Goal: Transaction & Acquisition: Book appointment/travel/reservation

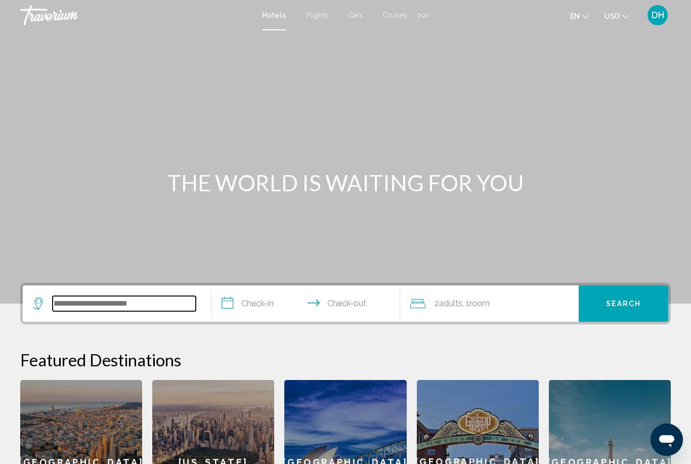
click at [83, 306] on input "Search widget" at bounding box center [124, 303] width 143 height 15
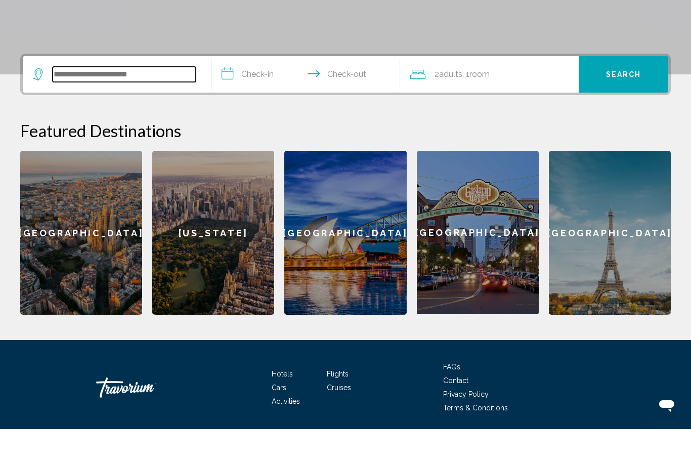
click at [62, 102] on input "Search widget" at bounding box center [124, 109] width 143 height 15
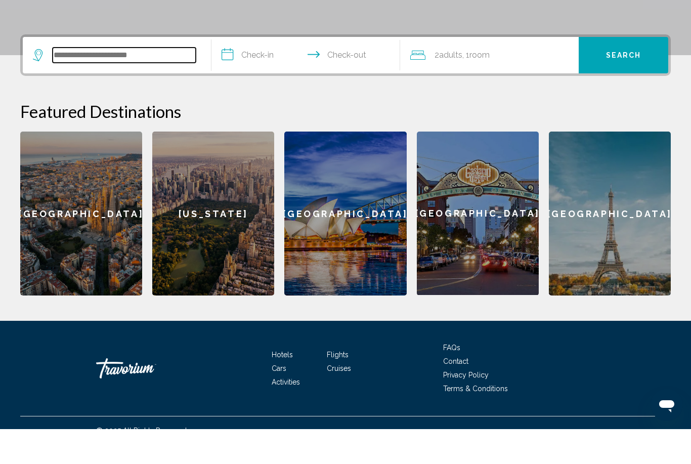
scroll to position [215, 0]
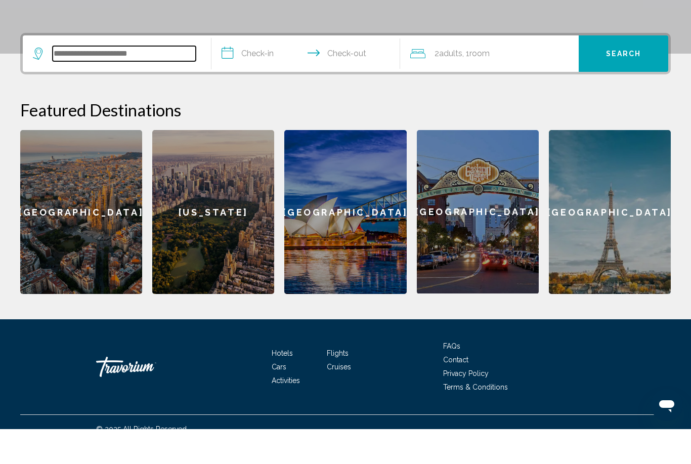
click at [72, 81] on input "Search widget" at bounding box center [124, 88] width 143 height 15
paste input "**********"
type input "**********"
click at [245, 70] on input "**********" at bounding box center [307, 89] width 193 height 39
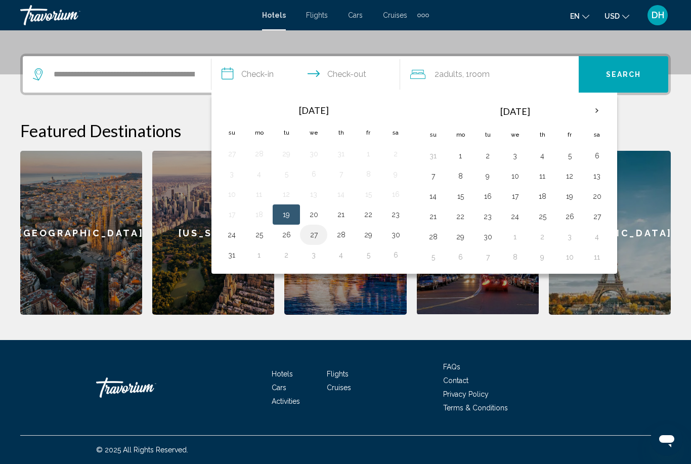
click at [308, 240] on button "27" at bounding box center [313, 235] width 16 height 14
click at [342, 237] on button "28" at bounding box center [341, 235] width 16 height 14
type input "**********"
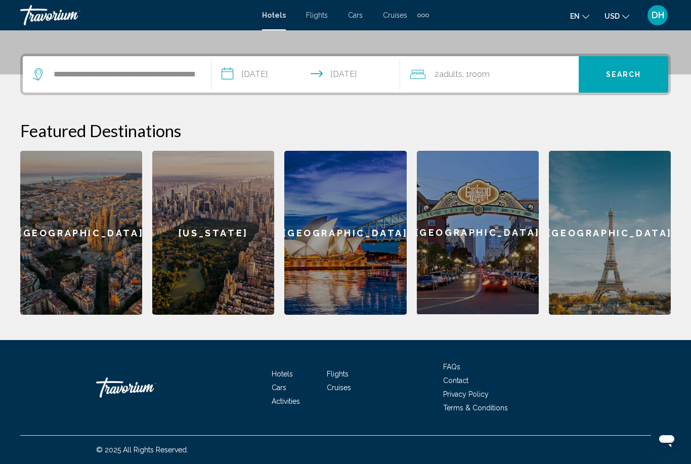
click at [471, 72] on span ", 1 Room rooms" at bounding box center [475, 74] width 27 height 14
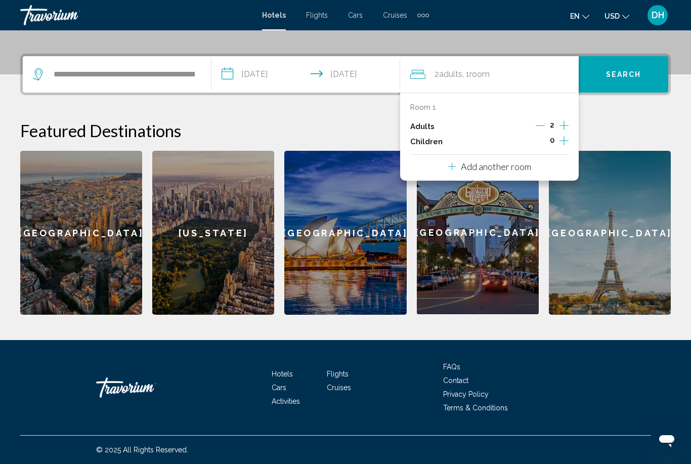
click at [560, 141] on icon "Increment children" at bounding box center [563, 140] width 9 height 12
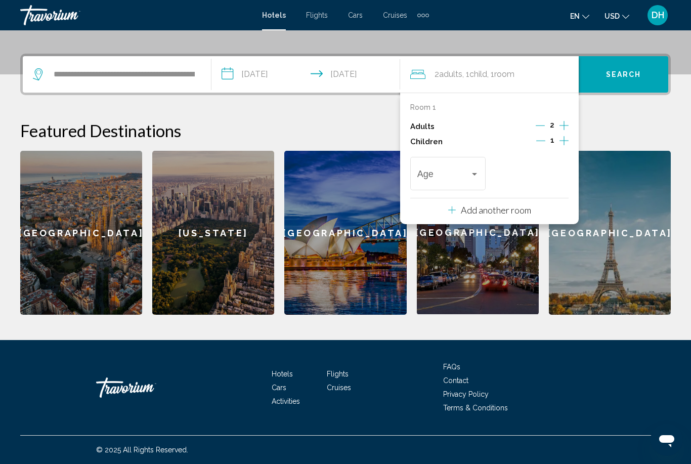
click at [559, 146] on div "1" at bounding box center [552, 141] width 32 height 15
click at [437, 178] on span "Travelers: 2 adults, 1 child" at bounding box center [443, 176] width 53 height 10
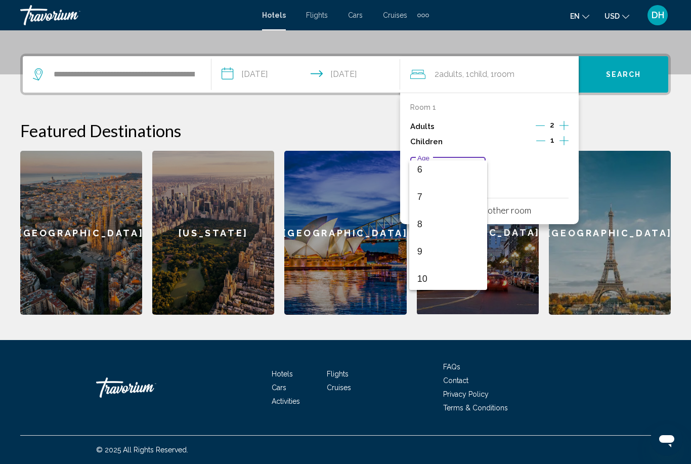
scroll to position [168, 0]
click at [441, 231] on span "8" at bounding box center [448, 224] width 62 height 27
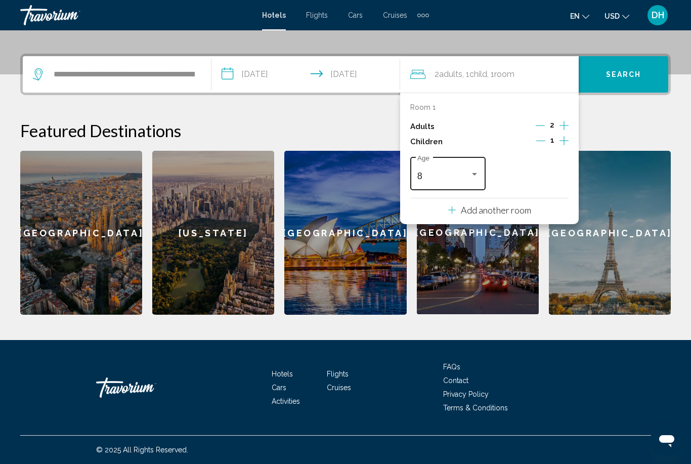
click at [466, 174] on div "8" at bounding box center [443, 176] width 53 height 10
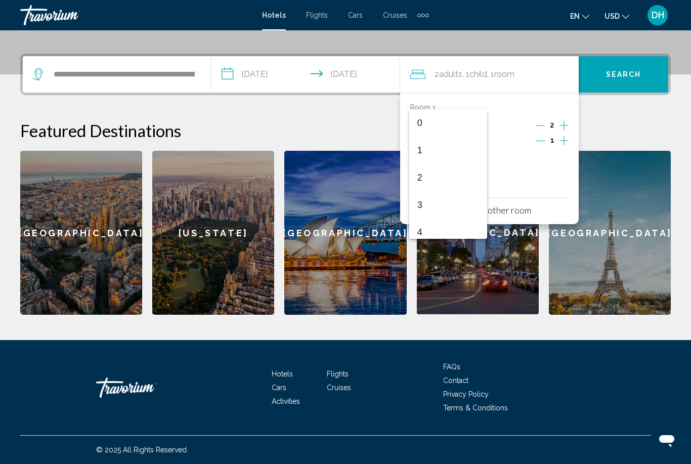
scroll to position [167, 0]
click at [438, 201] on span "9" at bounding box center [448, 201] width 62 height 27
click at [498, 211] on p "Add another room" at bounding box center [496, 209] width 70 height 11
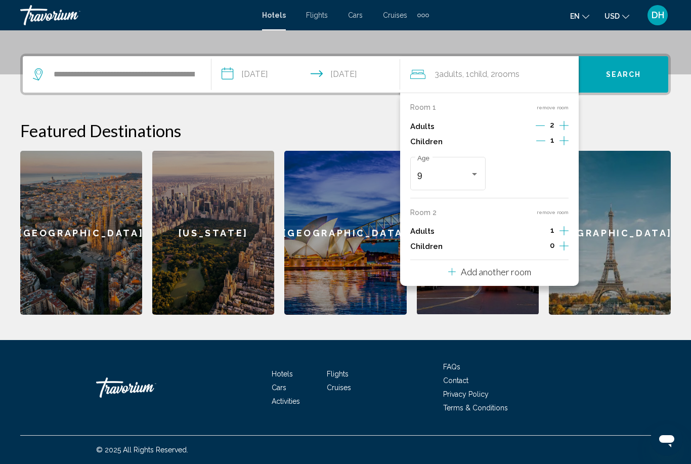
click at [419, 218] on div "Room 2 remove room Adults 1 Children 0" at bounding box center [489, 231] width 158 height 46
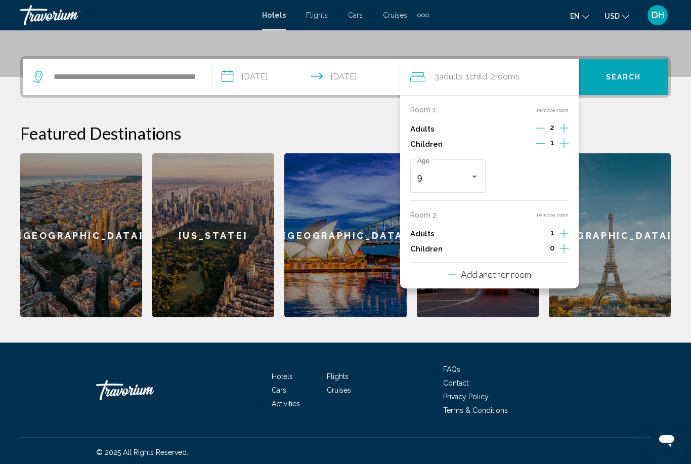
click at [481, 75] on span "Child" at bounding box center [478, 77] width 18 height 10
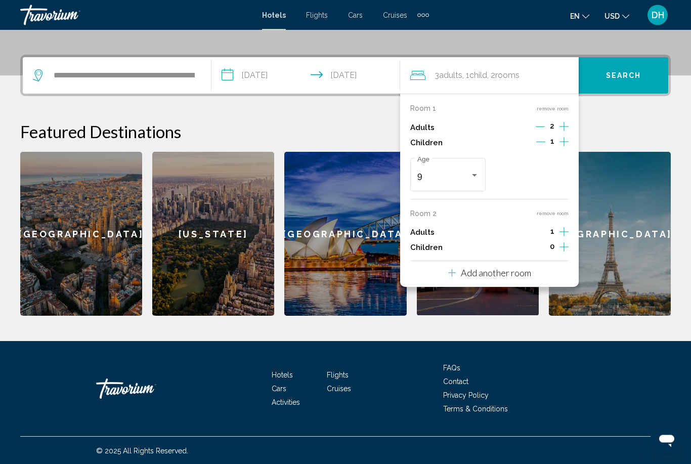
click at [487, 75] on span "Child" at bounding box center [478, 76] width 18 height 10
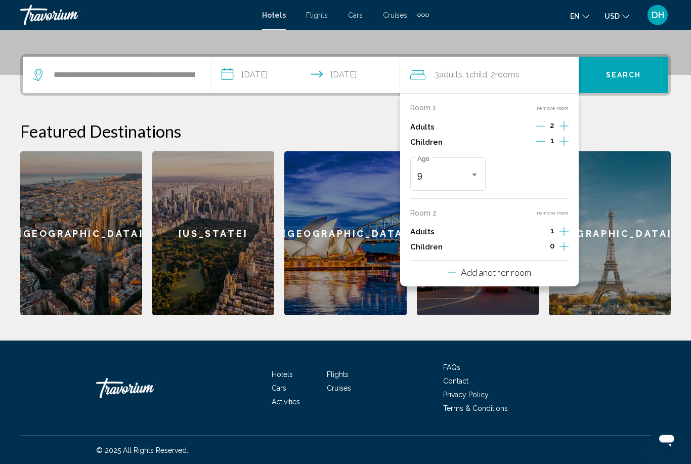
click at [497, 76] on span ", 2 Room rooms" at bounding box center [503, 75] width 32 height 14
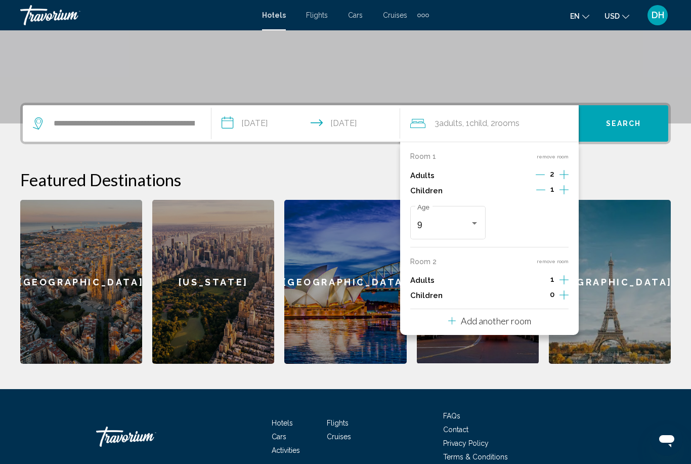
click at [538, 173] on icon "Decrement adults" at bounding box center [539, 174] width 9 height 9
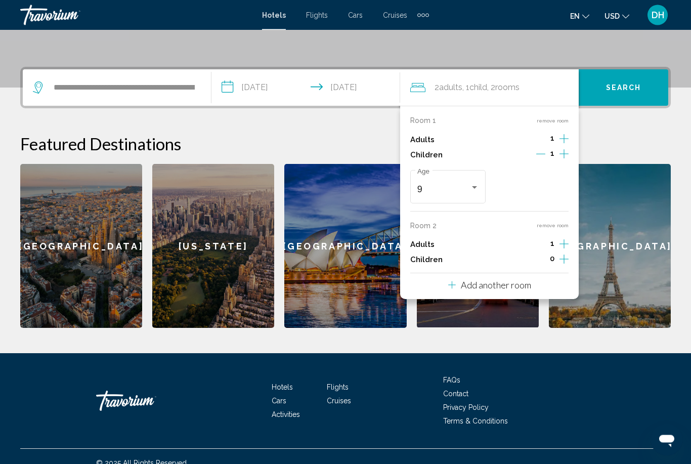
scroll to position [229, 0]
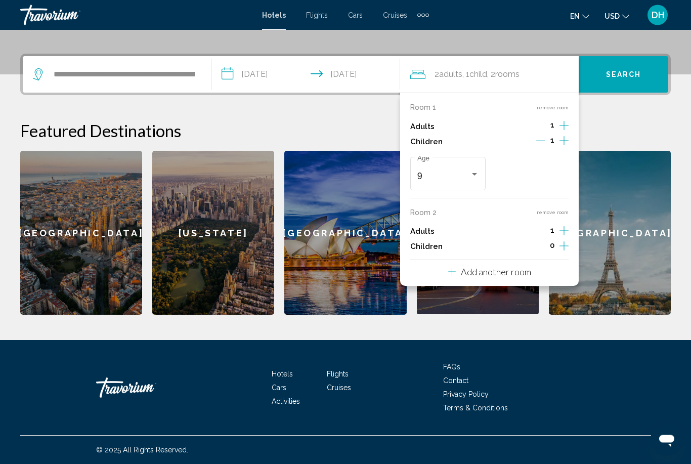
click at [559, 242] on icon "Increment children" at bounding box center [563, 246] width 9 height 12
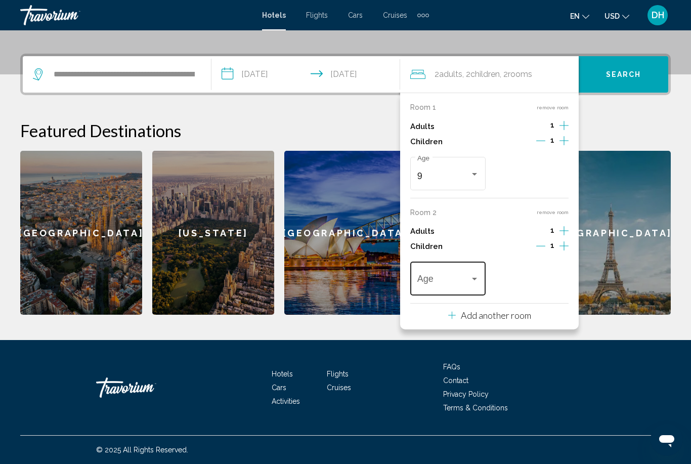
click at [443, 277] on span "Travelers: 2 adults, 2 children" at bounding box center [443, 281] width 53 height 10
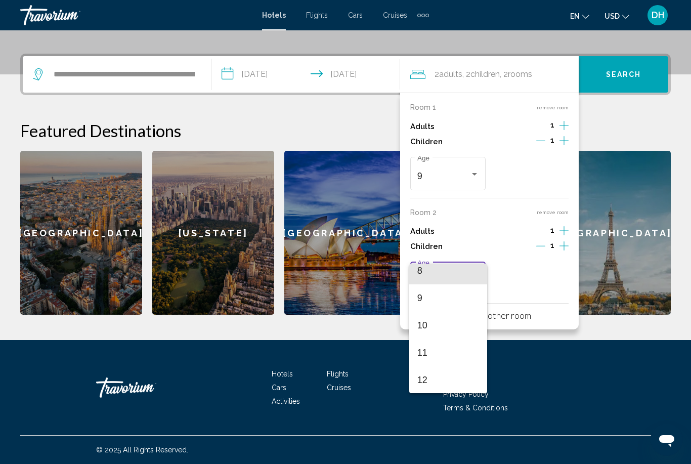
scroll to position [228, 0]
click at [437, 354] on span "11" at bounding box center [448, 349] width 62 height 27
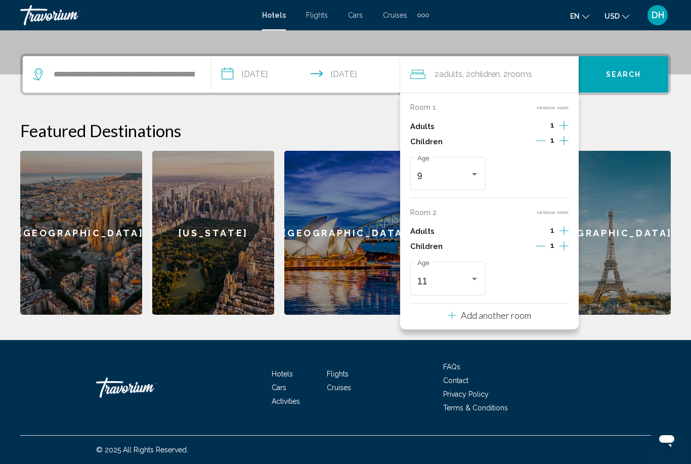
click at [622, 73] on span "Search" at bounding box center [623, 75] width 35 height 8
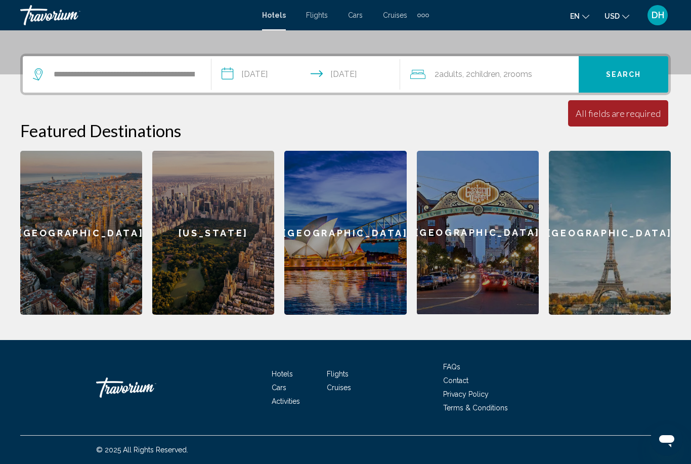
click at [514, 77] on span ", 2 Room rooms" at bounding box center [516, 74] width 32 height 14
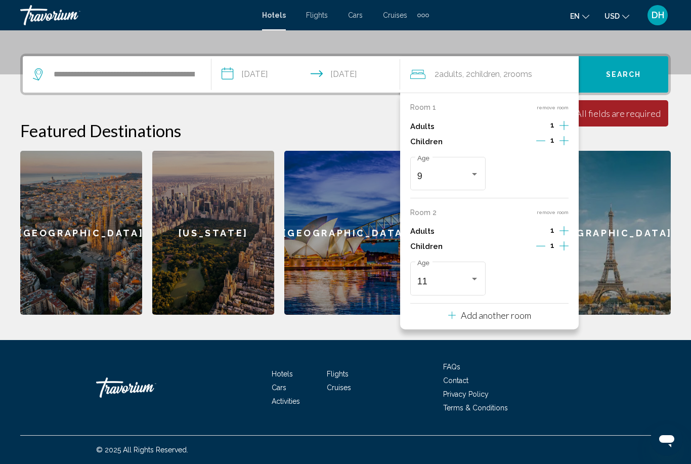
click at [423, 212] on p "Room 2" at bounding box center [423, 212] width 26 height 8
click at [426, 108] on p "Room 1" at bounding box center [423, 107] width 26 height 8
click at [545, 108] on button "remove room" at bounding box center [552, 107] width 32 height 7
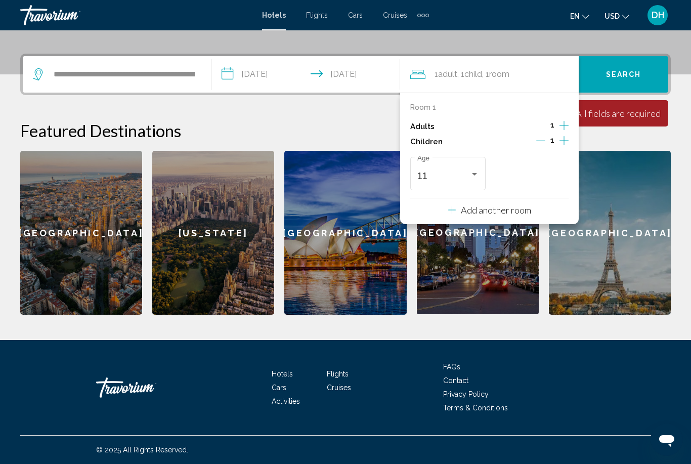
click at [565, 121] on icon "Increment adults" at bounding box center [563, 125] width 9 height 12
click at [568, 142] on button "Increment children" at bounding box center [563, 141] width 9 height 15
click at [547, 174] on span "Travelers: 2 adults, 2 children" at bounding box center [526, 176] width 53 height 10
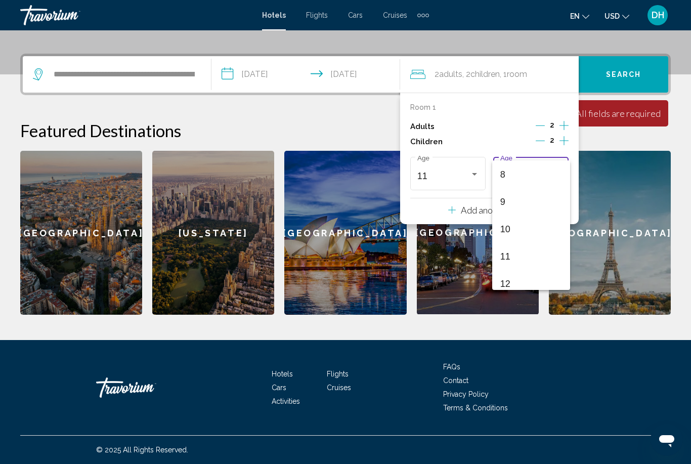
scroll to position [225, 0]
click at [534, 195] on span "9" at bounding box center [531, 193] width 62 height 27
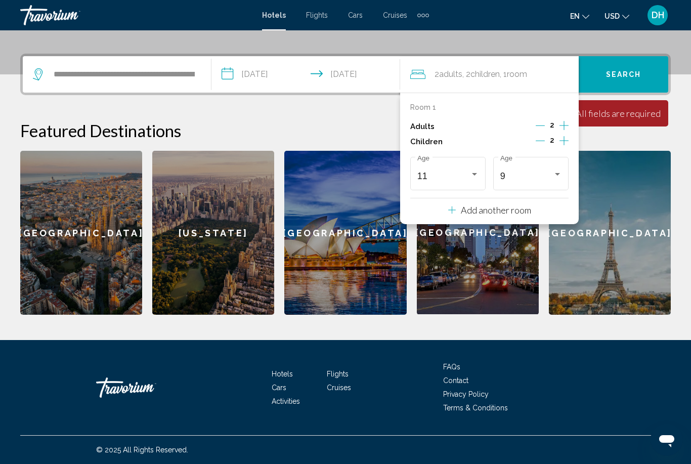
click at [623, 76] on span "Search" at bounding box center [623, 75] width 35 height 8
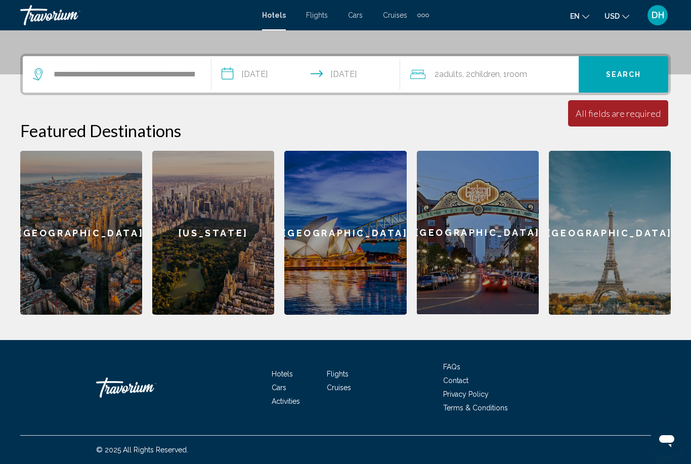
click at [616, 73] on span "Search" at bounding box center [623, 75] width 35 height 8
click at [607, 71] on span "Search" at bounding box center [623, 75] width 35 height 8
click at [613, 74] on span "Search" at bounding box center [623, 75] width 35 height 8
click at [627, 71] on span "Search" at bounding box center [623, 75] width 35 height 8
click at [623, 71] on span "Search" at bounding box center [623, 75] width 35 height 8
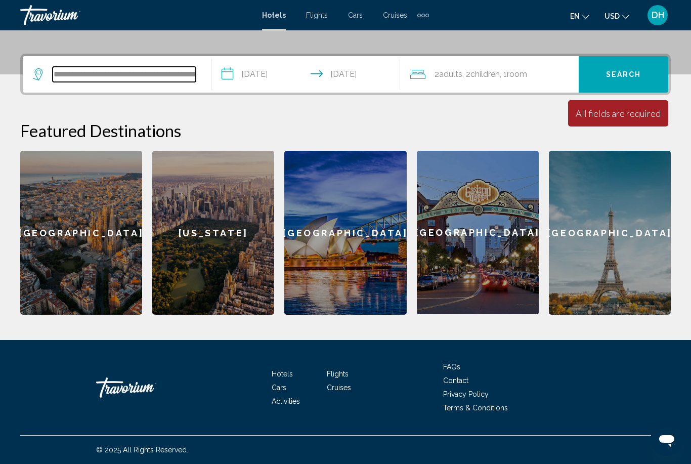
click at [170, 75] on input "**********" at bounding box center [124, 74] width 143 height 15
click at [191, 81] on input "**********" at bounding box center [124, 74] width 143 height 15
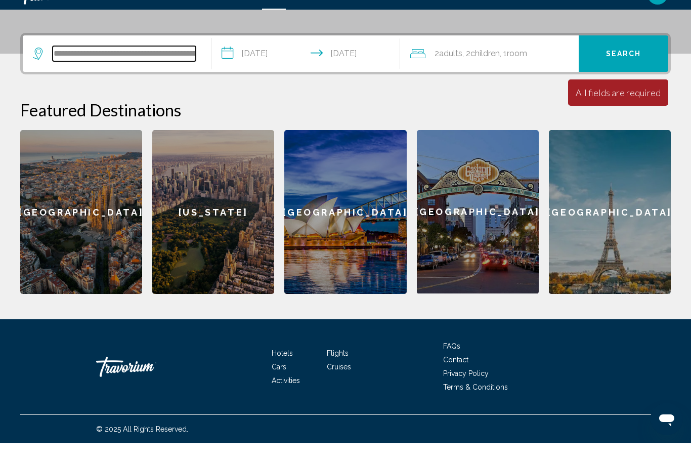
click at [179, 67] on input "**********" at bounding box center [124, 74] width 143 height 15
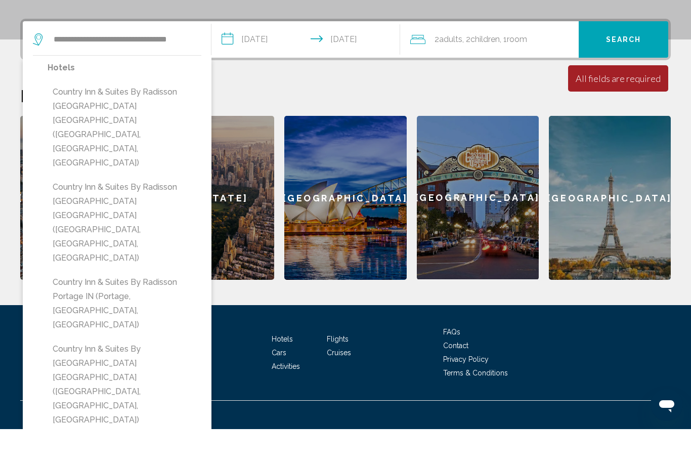
type input "**********"
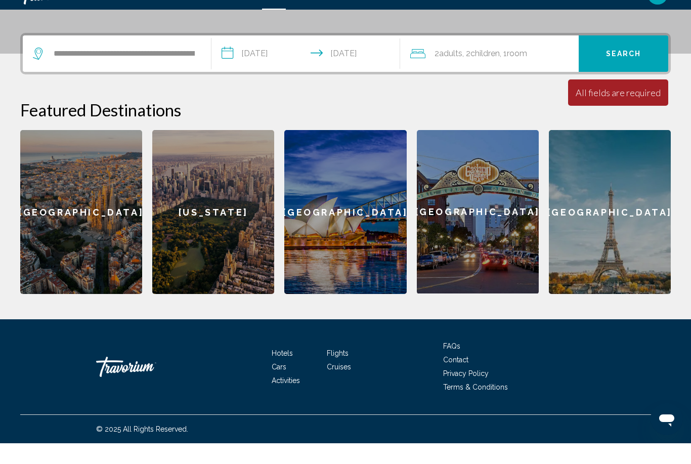
click at [620, 71] on span "Search" at bounding box center [623, 75] width 35 height 8
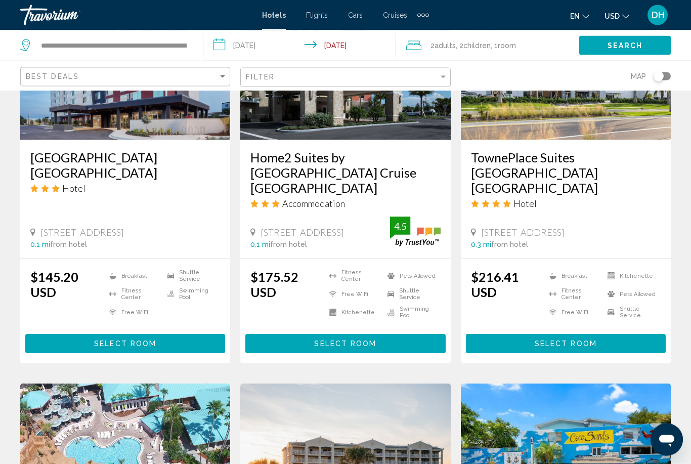
scroll to position [554, 0]
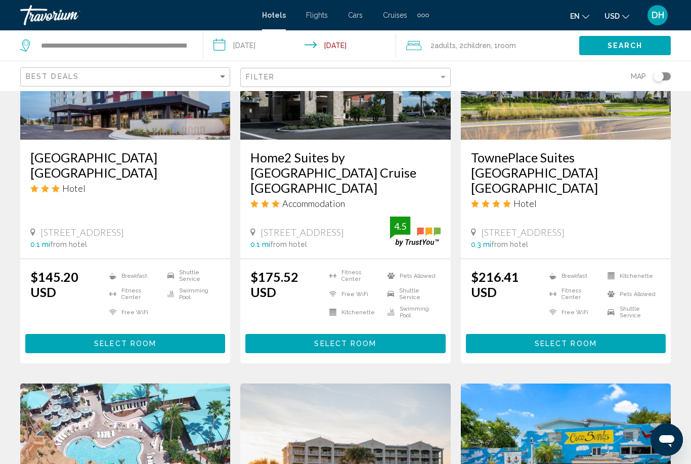
click at [119, 334] on button "Select Room" at bounding box center [125, 343] width 200 height 19
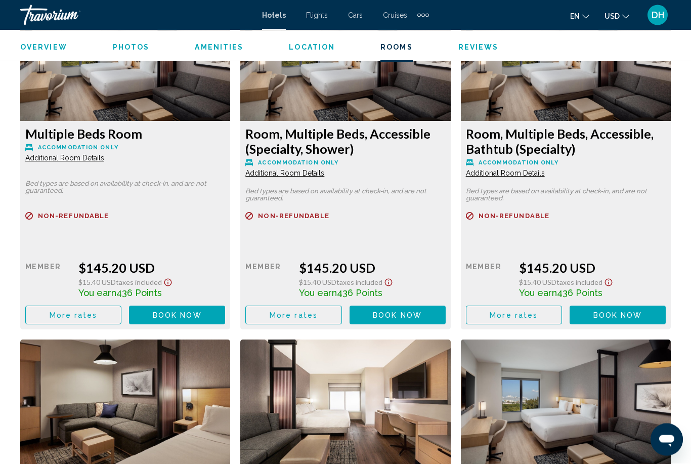
scroll to position [1615, 0]
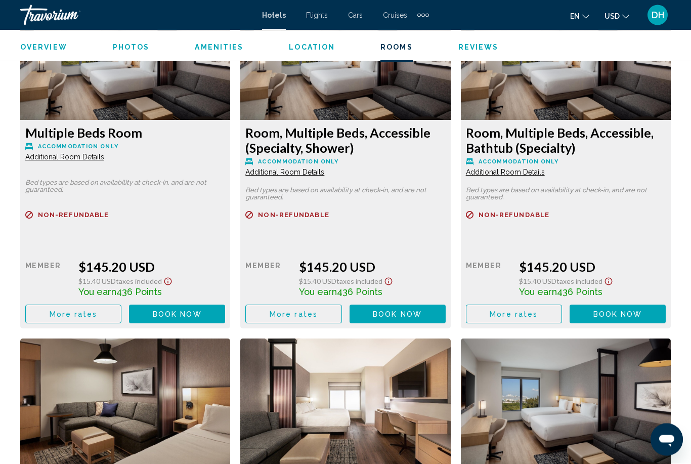
click at [225, 313] on button "Book now No longer available" at bounding box center [177, 314] width 96 height 19
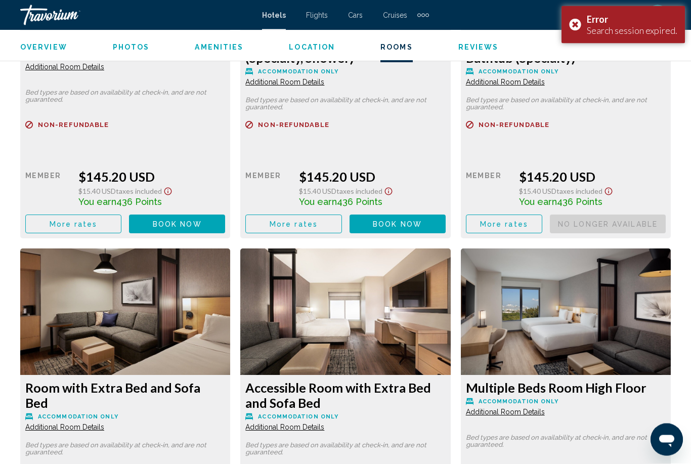
scroll to position [1735, 0]
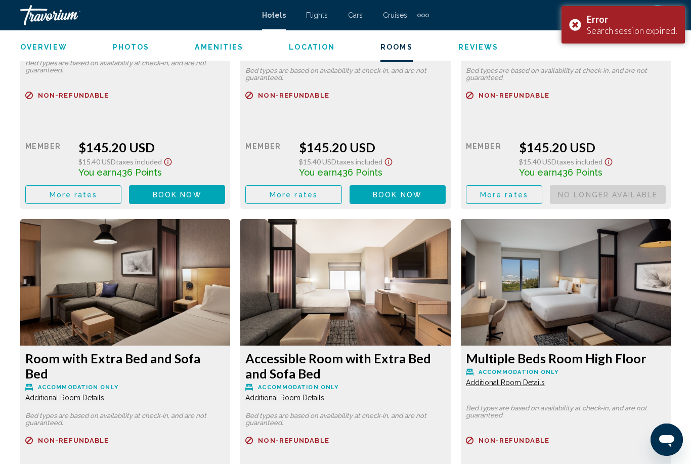
click at [225, 202] on button "Book now No longer available" at bounding box center [177, 194] width 96 height 19
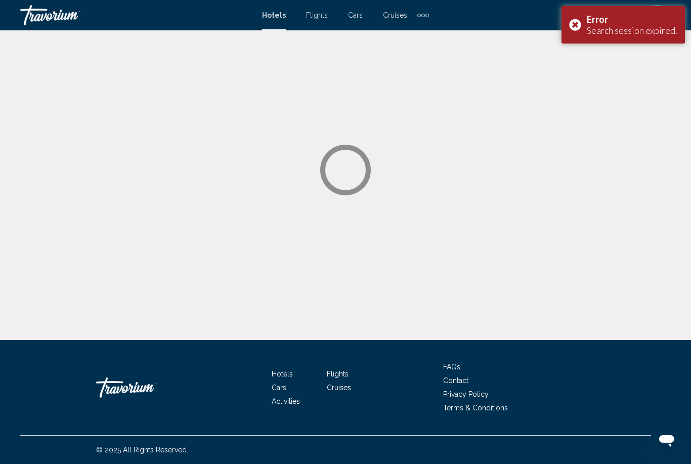
scroll to position [32, 0]
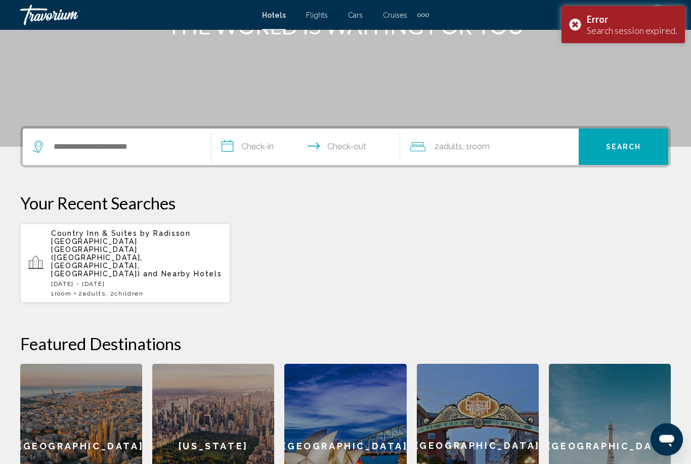
scroll to position [157, 0]
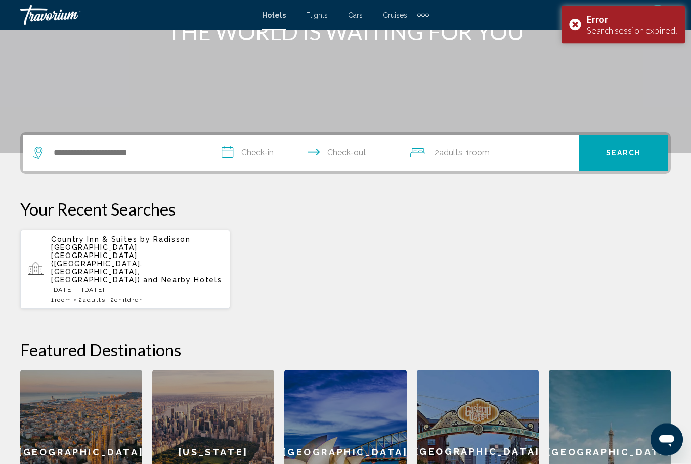
click at [132, 256] on p "Country Inn & Suites by Radisson [GEOGRAPHIC_DATA] [GEOGRAPHIC_DATA] ([GEOGRAPH…" at bounding box center [136, 260] width 171 height 49
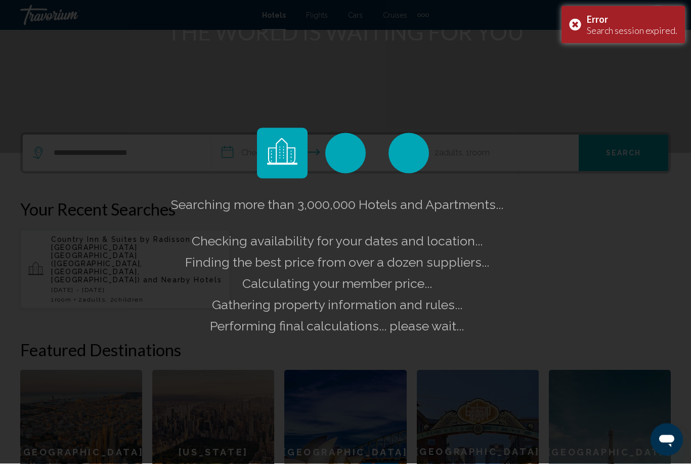
scroll to position [151, 0]
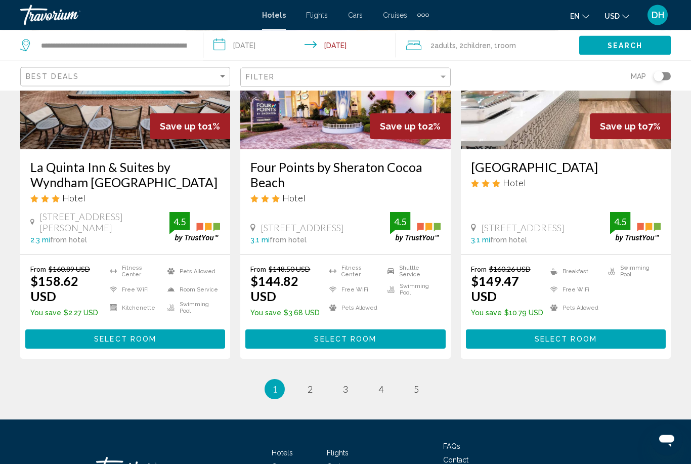
scroll to position [1340, 0]
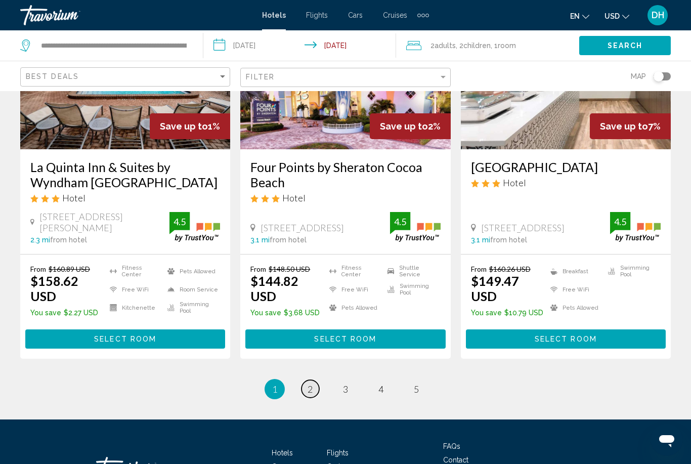
click at [311, 383] on span "2" at bounding box center [309, 388] width 5 height 11
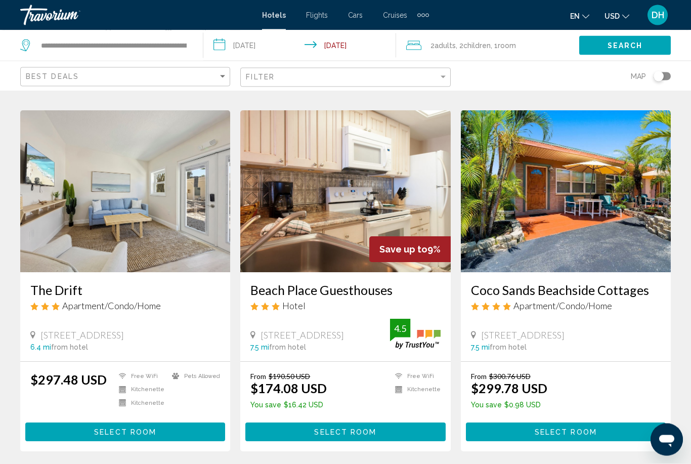
scroll to position [1288, 0]
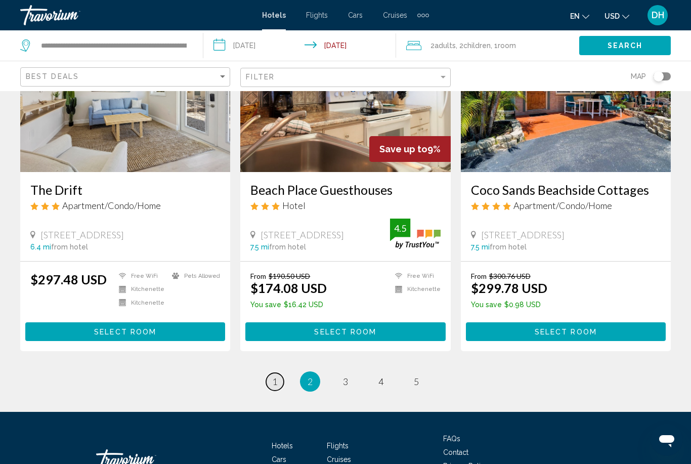
click at [280, 373] on link "page 1" at bounding box center [275, 382] width 18 height 18
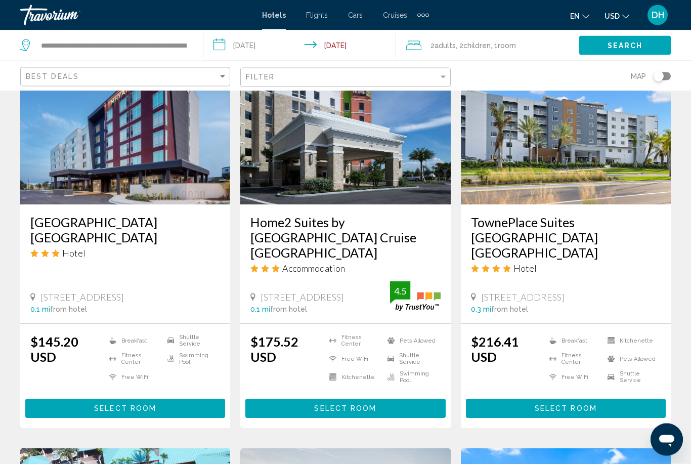
scroll to position [518, 0]
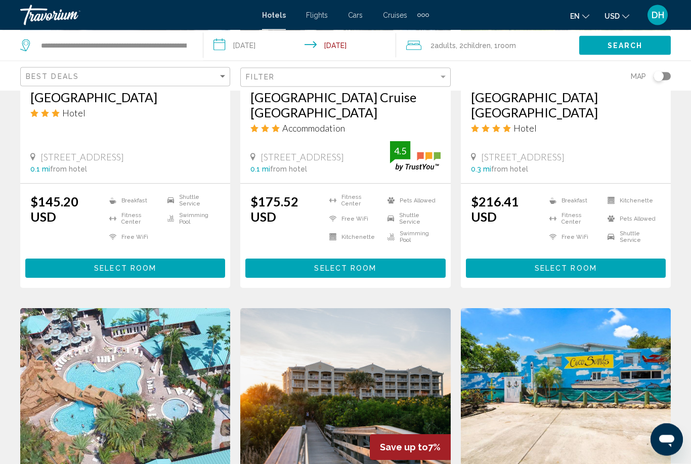
click at [136, 265] on span "Select Room" at bounding box center [125, 269] width 62 height 8
